Goal: Task Accomplishment & Management: Use online tool/utility

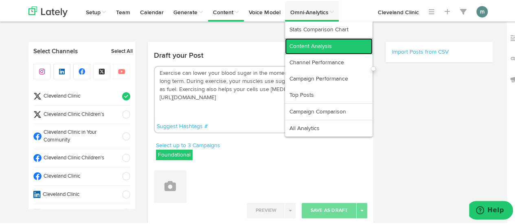
click at [306, 46] on link "Content Analysis" at bounding box center [329, 45] width 88 height 16
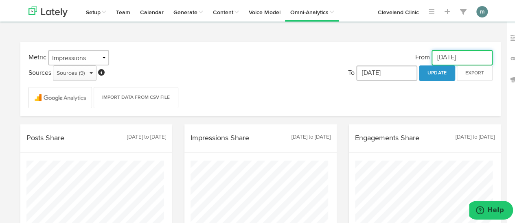
click at [457, 54] on input "[DATE]" at bounding box center [461, 56] width 61 height 15
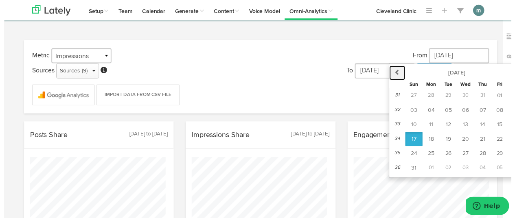
click at [396, 72] on icon "button" at bounding box center [399, 73] width 6 height 6
click at [396, 73] on icon "button" at bounding box center [399, 73] width 6 height 6
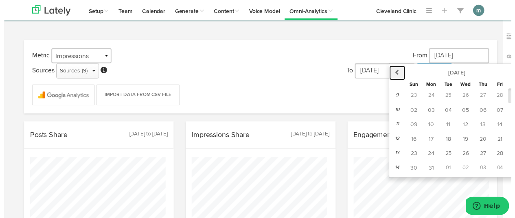
click at [396, 73] on icon "button" at bounding box center [399, 73] width 6 height 6
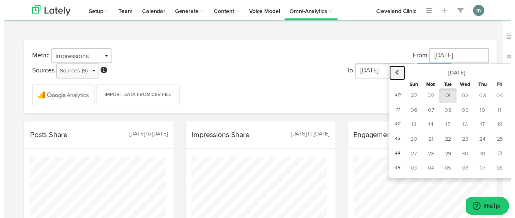
click at [396, 73] on icon "button" at bounding box center [399, 73] width 6 height 6
click at [514, 76] on icon "button" at bounding box center [521, 73] width 6 height 6
click at [414, 94] on span "01" at bounding box center [417, 97] width 6 height 6
type input "[DATE]"
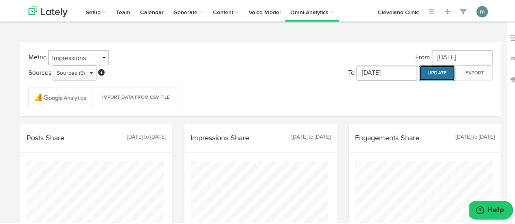
click at [429, 72] on button "Update" at bounding box center [437, 71] width 36 height 15
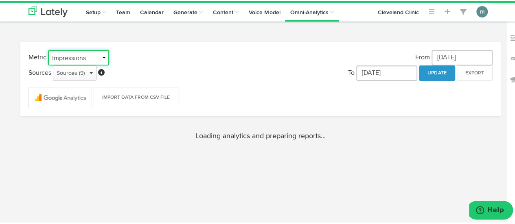
click at [90, 54] on select "Impressions Engagements Followers" at bounding box center [78, 56] width 61 height 15
select select "object:28415"
click at [48, 49] on select "Impressions Engagements Followers" at bounding box center [78, 56] width 61 height 15
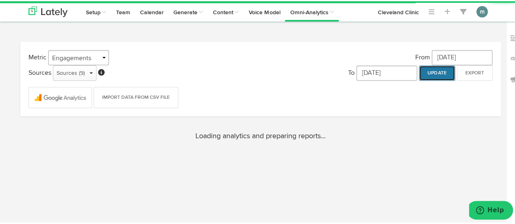
click at [431, 75] on button "Update" at bounding box center [437, 71] width 36 height 15
click at [83, 76] on div "Sources (9)" at bounding box center [75, 72] width 36 height 12
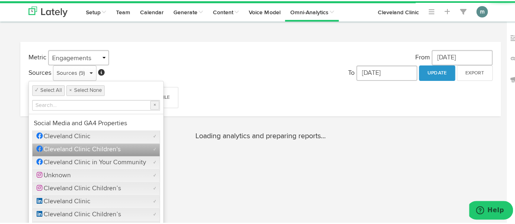
click at [78, 147] on span "Cleveland Clinic Children's" at bounding box center [77, 148] width 87 height 7
checkbox input "false"
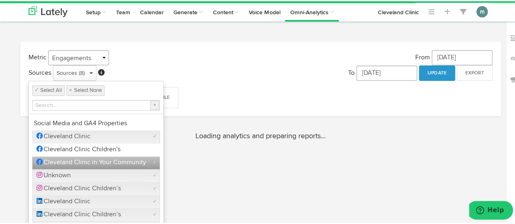
click at [80, 159] on span "Cleveland Clinic in Your Community" at bounding box center [90, 161] width 112 height 7
checkbox input "false"
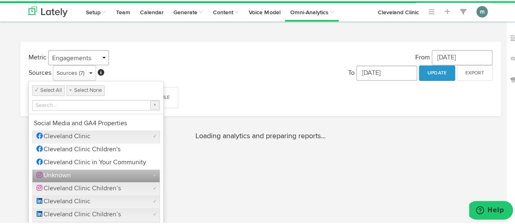
click at [81, 171] on label "Unknown" at bounding box center [58, 175] width 49 height 8
checkbox input "false"
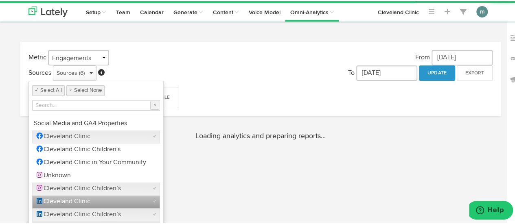
scroll to position [25, 0]
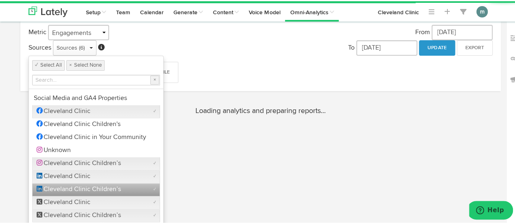
click at [98, 187] on span "Cleveland Clinic Children’s" at bounding box center [77, 188] width 87 height 7
checkbox input "false"
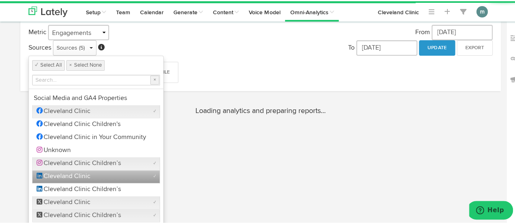
click at [99, 175] on label "Cleveland Clinic" at bounding box center [68, 175] width 69 height 8
checkbox input "false"
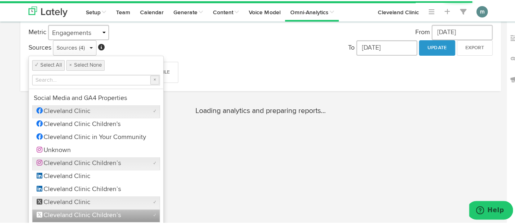
click at [100, 214] on span "Cleveland Clinic Children’s" at bounding box center [77, 214] width 87 height 7
checkbox input "false"
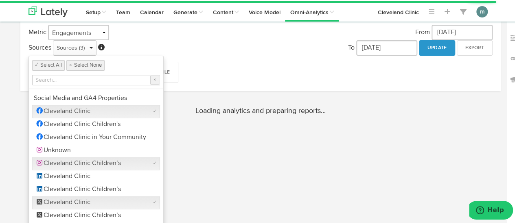
click at [241, 66] on div "Import Data from CSV File" at bounding box center [260, 68] width 476 height 27
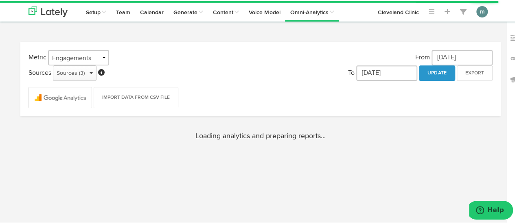
scroll to position [0, 0]
click at [436, 73] on button "Update" at bounding box center [437, 71] width 36 height 15
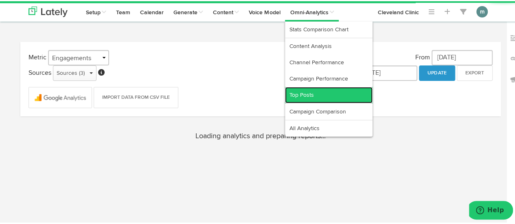
click at [315, 94] on link "Top Posts" at bounding box center [329, 94] width 88 height 16
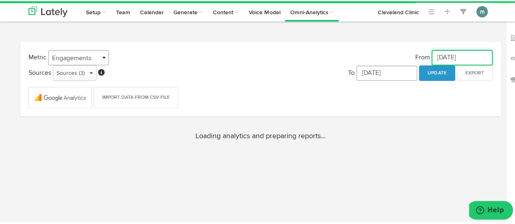
click at [439, 57] on input "[DATE]" at bounding box center [461, 56] width 61 height 15
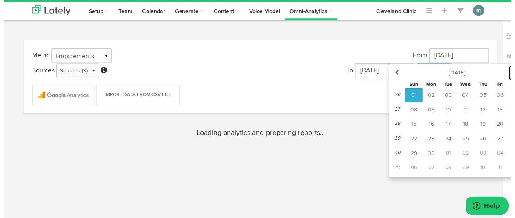
click at [512, 74] on button "next" at bounding box center [520, 74] width 17 height 15
click at [512, 74] on button "next" at bounding box center [521, 74] width 18 height 15
click at [512, 74] on button "next" at bounding box center [520, 74] width 17 height 15
click at [467, 97] on button "01" at bounding box center [468, 97] width 18 height 15
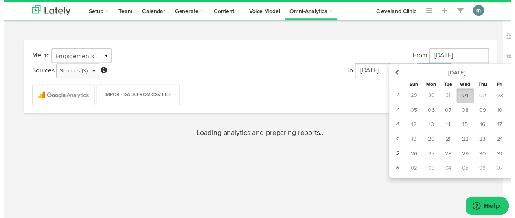
type input "[DATE]"
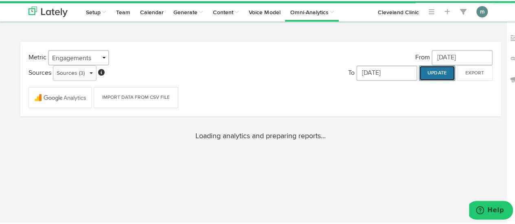
click at [436, 70] on button "Update" at bounding box center [437, 71] width 36 height 15
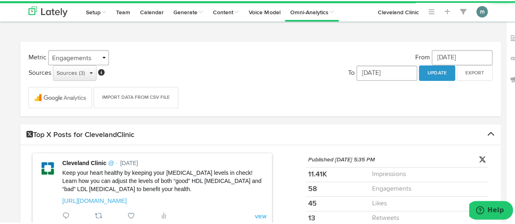
click at [88, 76] on div "Sources (3)" at bounding box center [75, 72] width 36 height 12
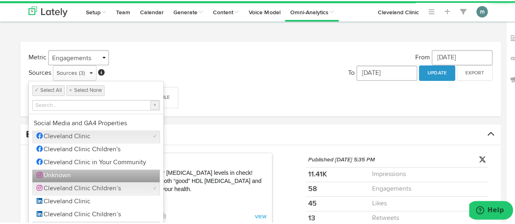
click at [91, 174] on div "Unknown" at bounding box center [96, 174] width 128 height 13
checkbox input "true"
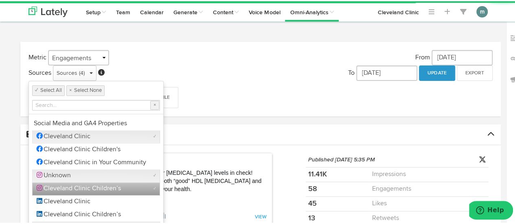
click at [93, 186] on span "Cleveland Clinic Children’s" at bounding box center [77, 187] width 87 height 7
checkbox input "false"
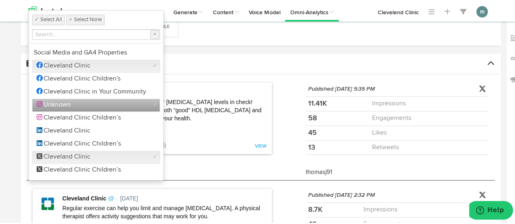
scroll to position [81, 0]
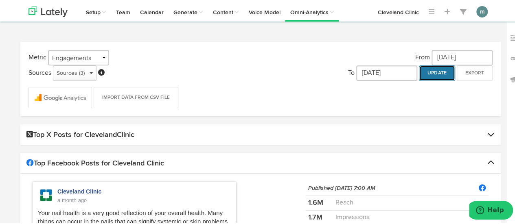
click at [432, 76] on button "Update" at bounding box center [437, 71] width 36 height 15
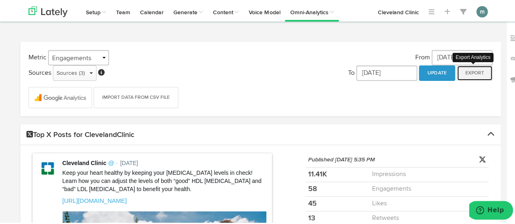
click at [462, 70] on button "Export" at bounding box center [475, 71] width 36 height 15
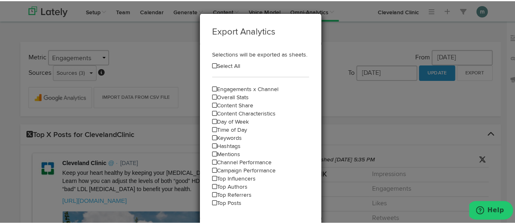
click at [212, 88] on icon at bounding box center [214, 88] width 5 height 6
click at [212, 95] on icon at bounding box center [214, 96] width 5 height 6
click at [212, 65] on icon at bounding box center [214, 65] width 4 height 6
click at [212, 65] on icon at bounding box center [214, 65] width 5 height 6
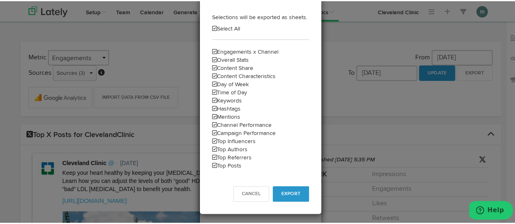
scroll to position [38, 0]
click at [281, 191] on span "Export" at bounding box center [290, 192] width 19 height 5
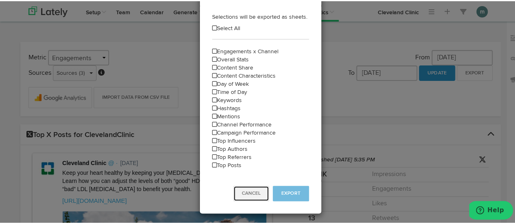
click at [236, 195] on button "Cancel" at bounding box center [251, 192] width 36 height 15
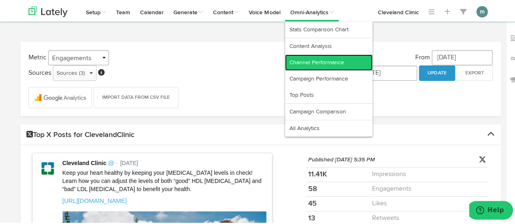
click at [311, 61] on link "Channel Performance" at bounding box center [329, 61] width 88 height 16
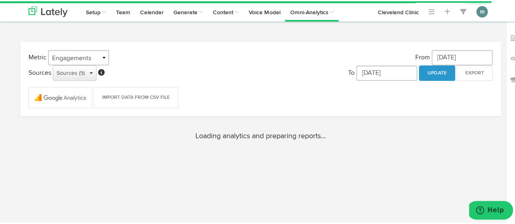
click at [78, 74] on div "Sources (9)" at bounding box center [75, 72] width 36 height 12
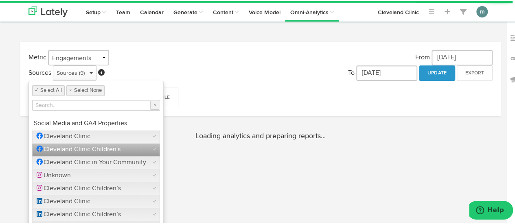
click at [98, 150] on span "Cleveland Clinic Children's" at bounding box center [77, 148] width 87 height 7
checkbox input "false"
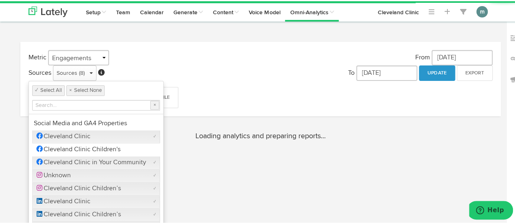
scroll to position [25, 0]
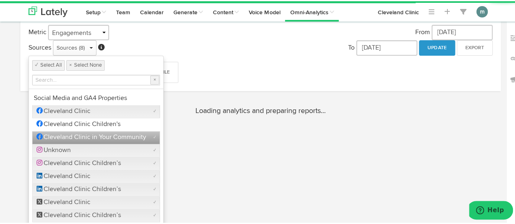
click at [133, 136] on span "Cleveland Clinic in Your Community" at bounding box center [90, 136] width 112 height 7
checkbox input "false"
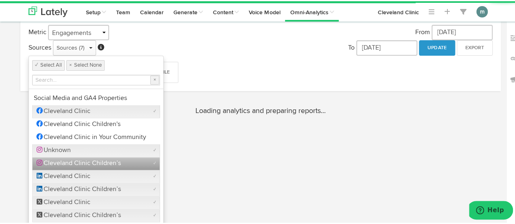
click at [129, 160] on label "Cleveland Clinic Children’s" at bounding box center [83, 162] width 99 height 8
checkbox input "false"
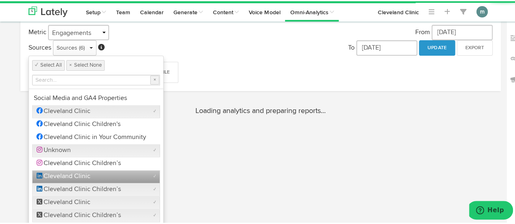
click at [129, 174] on div "Cleveland Clinic ✓" at bounding box center [96, 175] width 128 height 13
checkbox input "false"
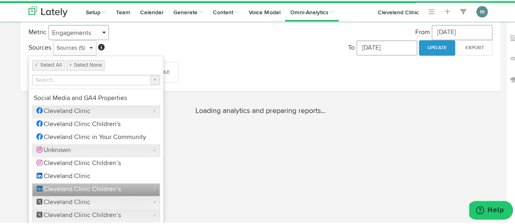
click at [128, 188] on label "Cleveland Clinic Children’s" at bounding box center [83, 188] width 99 height 8
checkbox input "false"
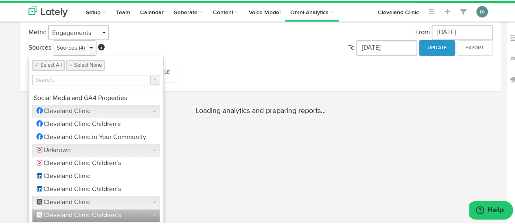
click at [125, 214] on label "Cleveland Clinic Children’s" at bounding box center [83, 214] width 99 height 8
checkbox input "false"
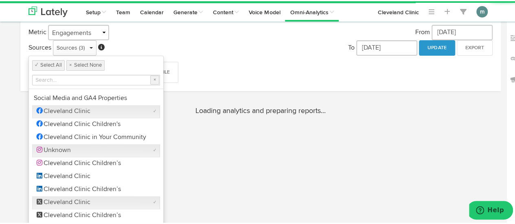
drag, startPoint x: 291, startPoint y: 73, endPoint x: 297, endPoint y: 71, distance: 5.9
click at [292, 72] on div "Import Data from CSV File" at bounding box center [260, 68] width 476 height 27
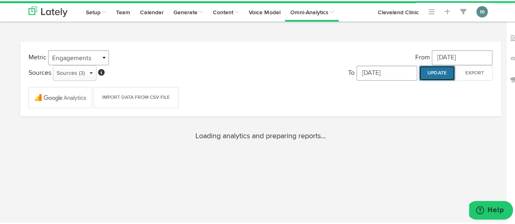
click at [428, 76] on button "Update" at bounding box center [437, 71] width 36 height 15
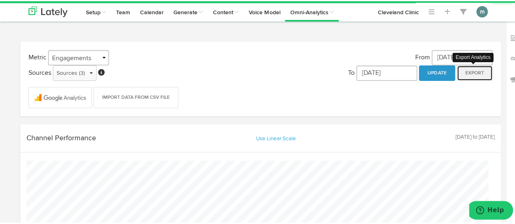
click at [459, 74] on button "Export" at bounding box center [475, 71] width 36 height 15
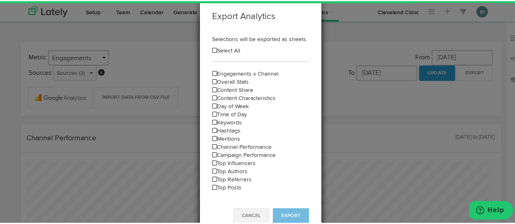
scroll to position [38, 0]
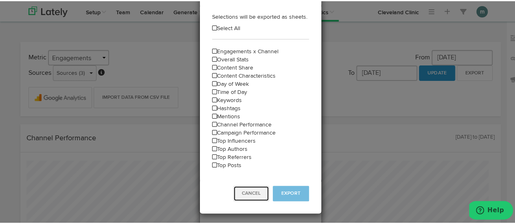
click at [251, 189] on button "Cancel" at bounding box center [251, 192] width 36 height 15
click at [238, 189] on button "Cancel" at bounding box center [251, 192] width 36 height 15
